Goal: Find specific page/section: Find specific page/section

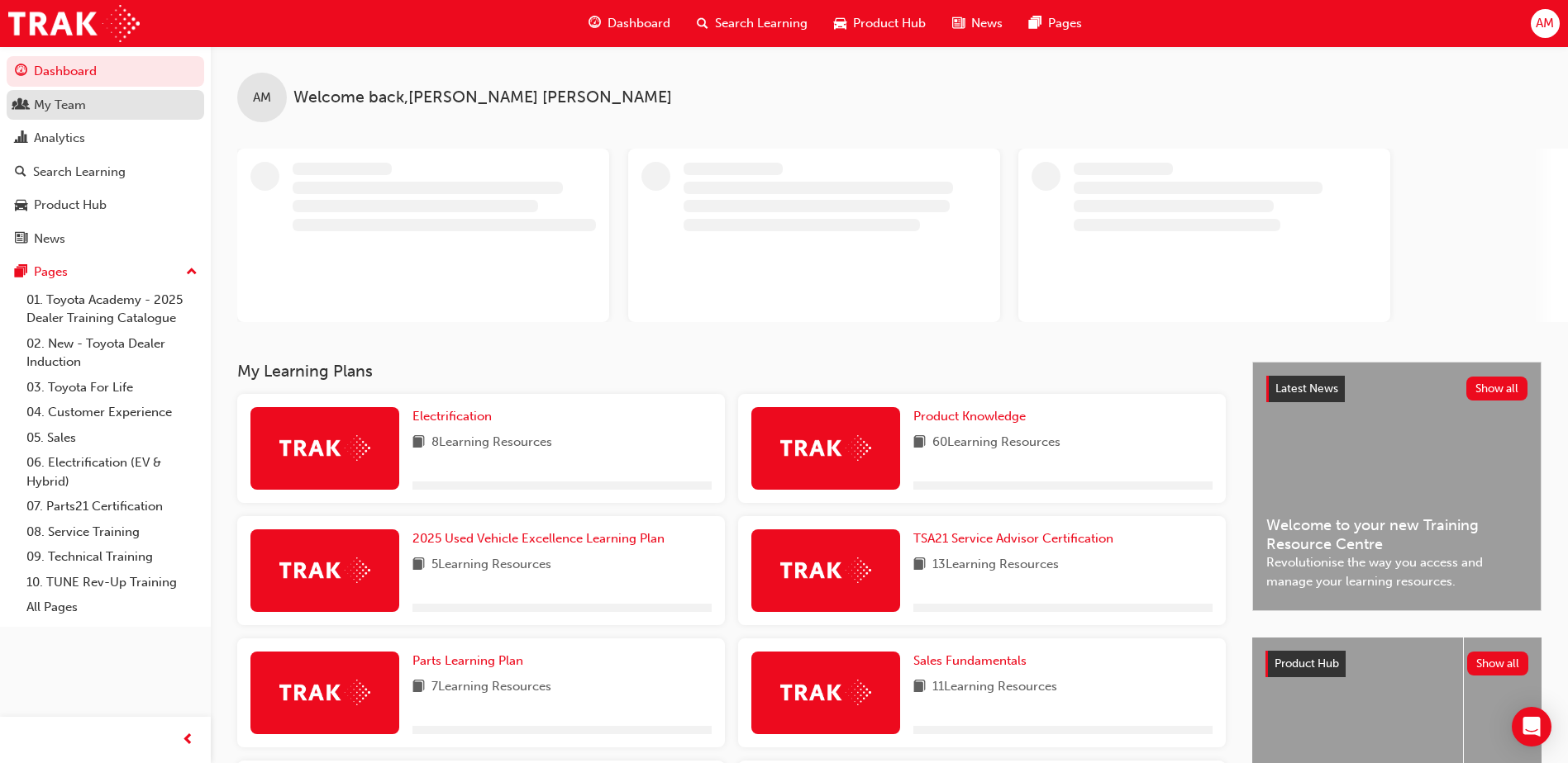
click at [69, 104] on div "My Team" at bounding box center [60, 105] width 52 height 19
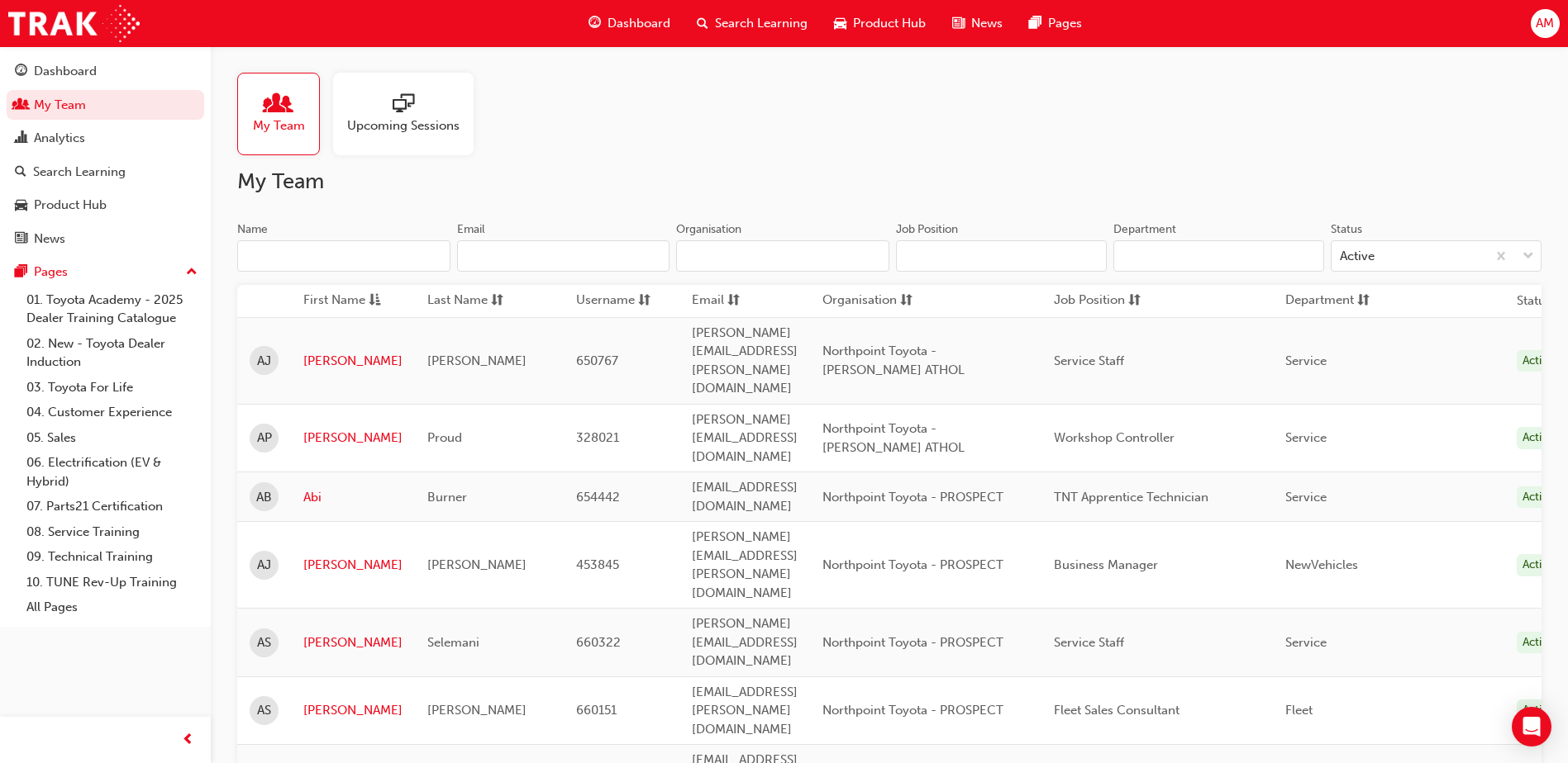
click at [336, 262] on input "Name" at bounding box center [344, 256] width 213 height 31
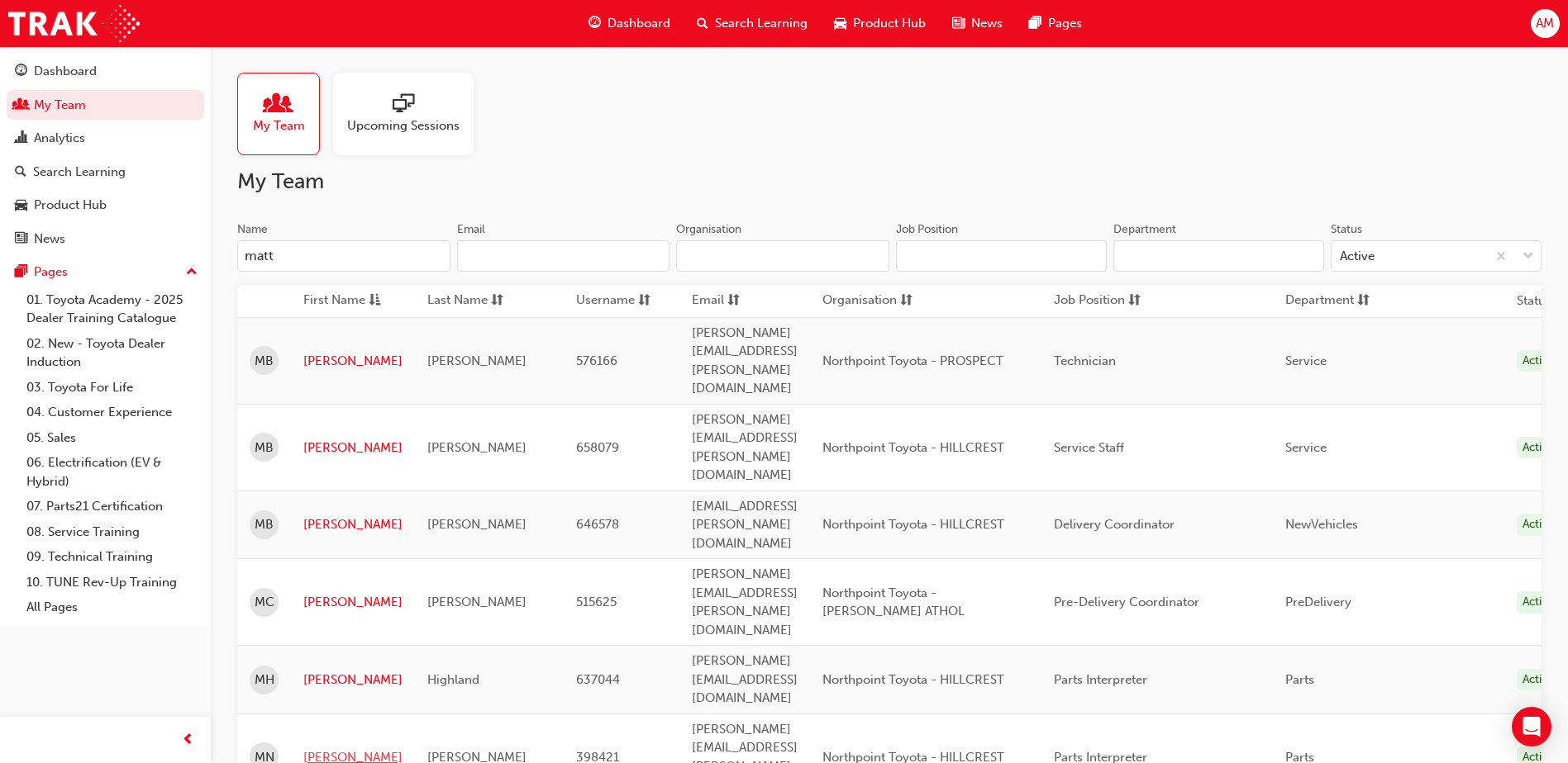
type input "matt"
click at [342, 749] on link "[PERSON_NAME]" at bounding box center [353, 758] width 100 height 19
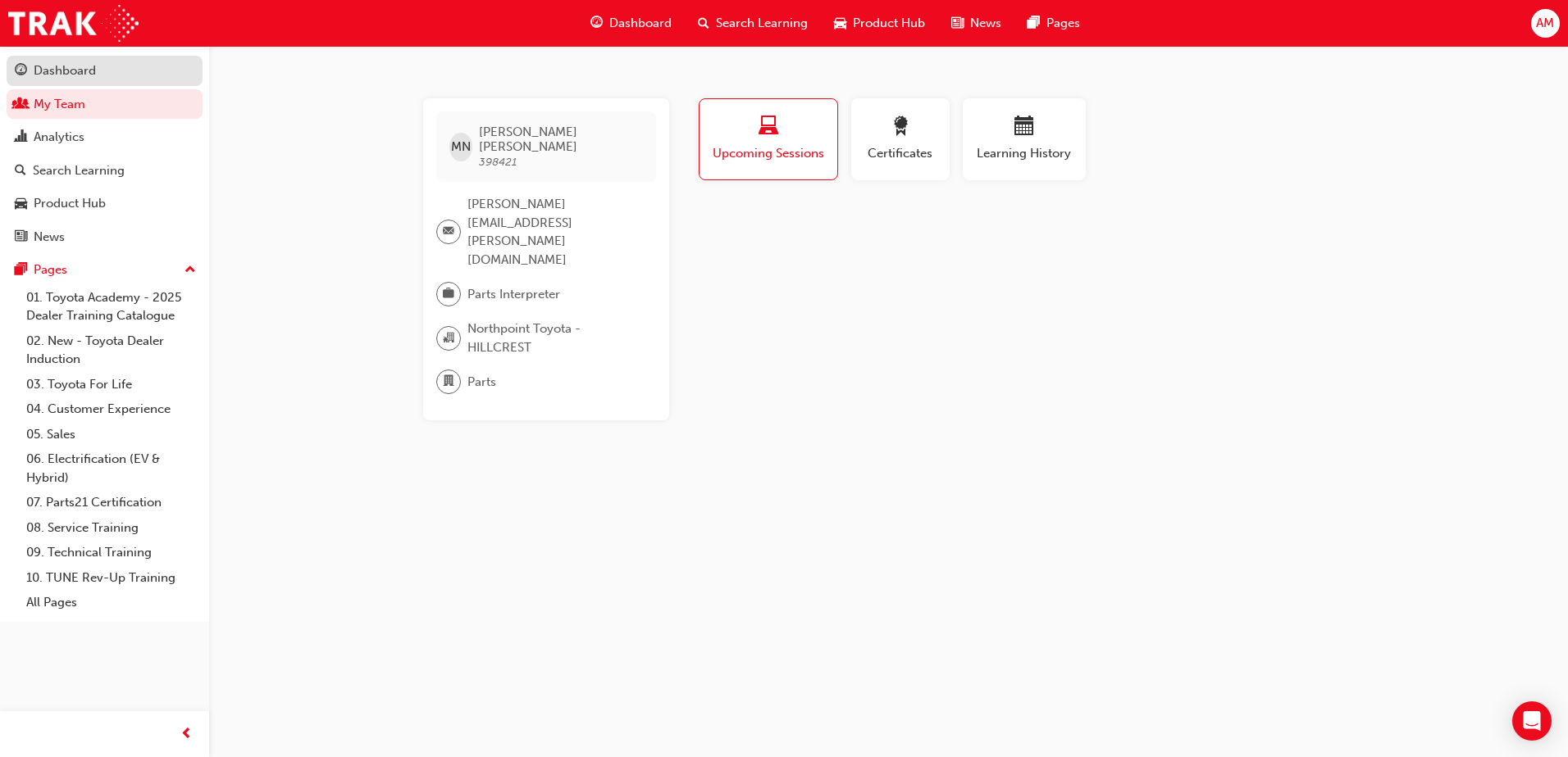
click at [78, 83] on link "Dashboard" at bounding box center [104, 71] width 196 height 30
